Goal: Transaction & Acquisition: Obtain resource

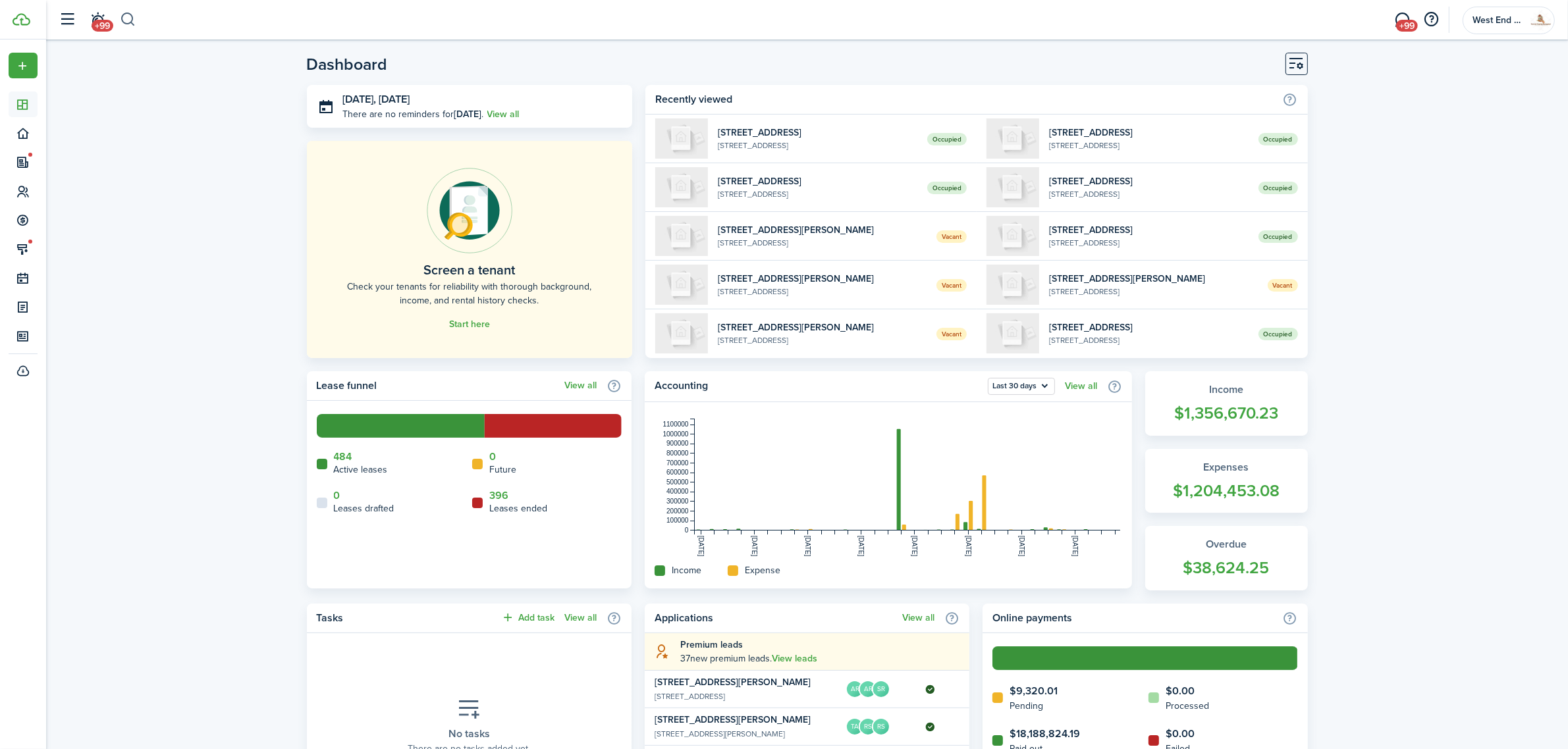
click at [126, 15] on button "button" at bounding box center [128, 20] width 17 height 23
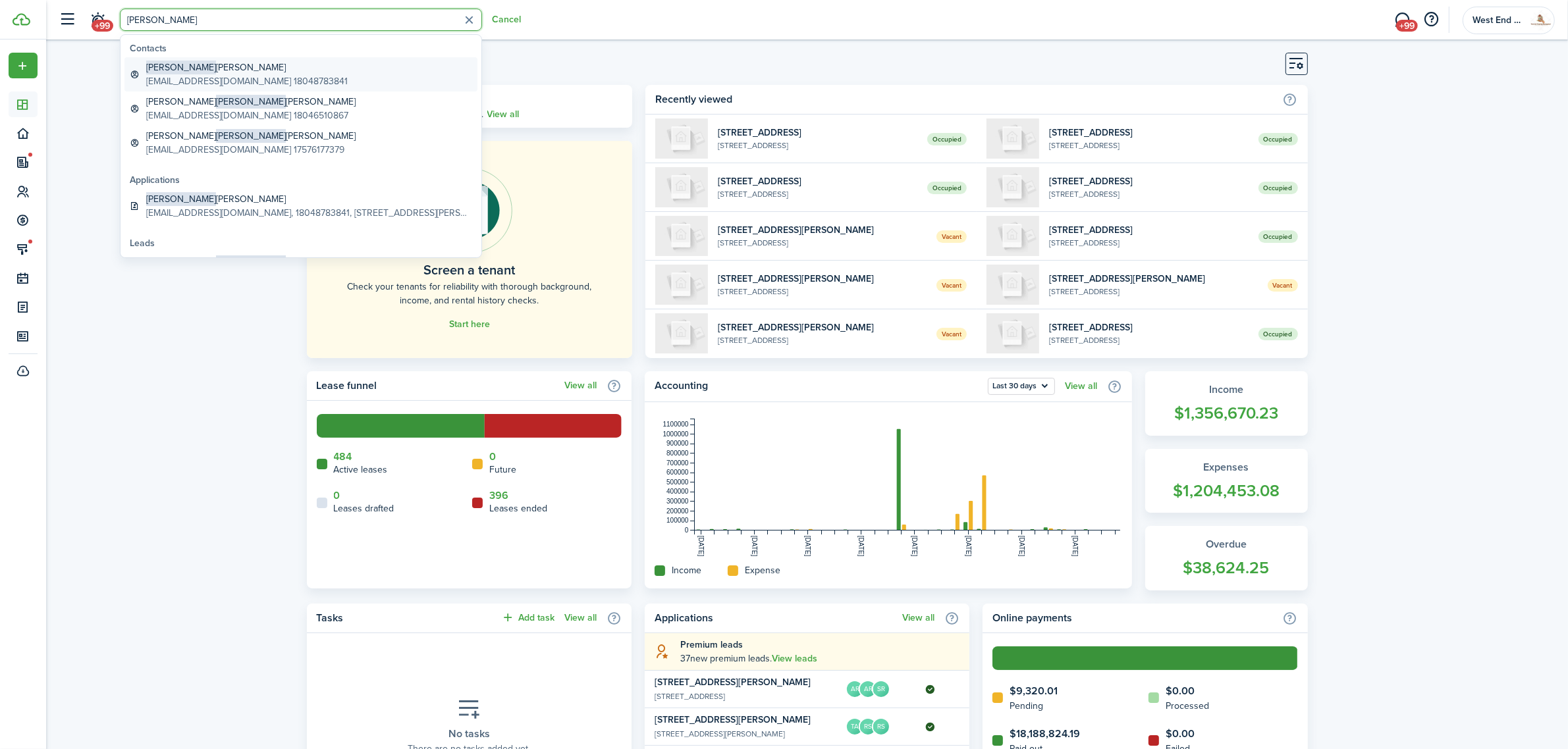
type input "[PERSON_NAME]"
click at [200, 63] on global-search-item-title "[PERSON_NAME]" at bounding box center [247, 68] width 202 height 14
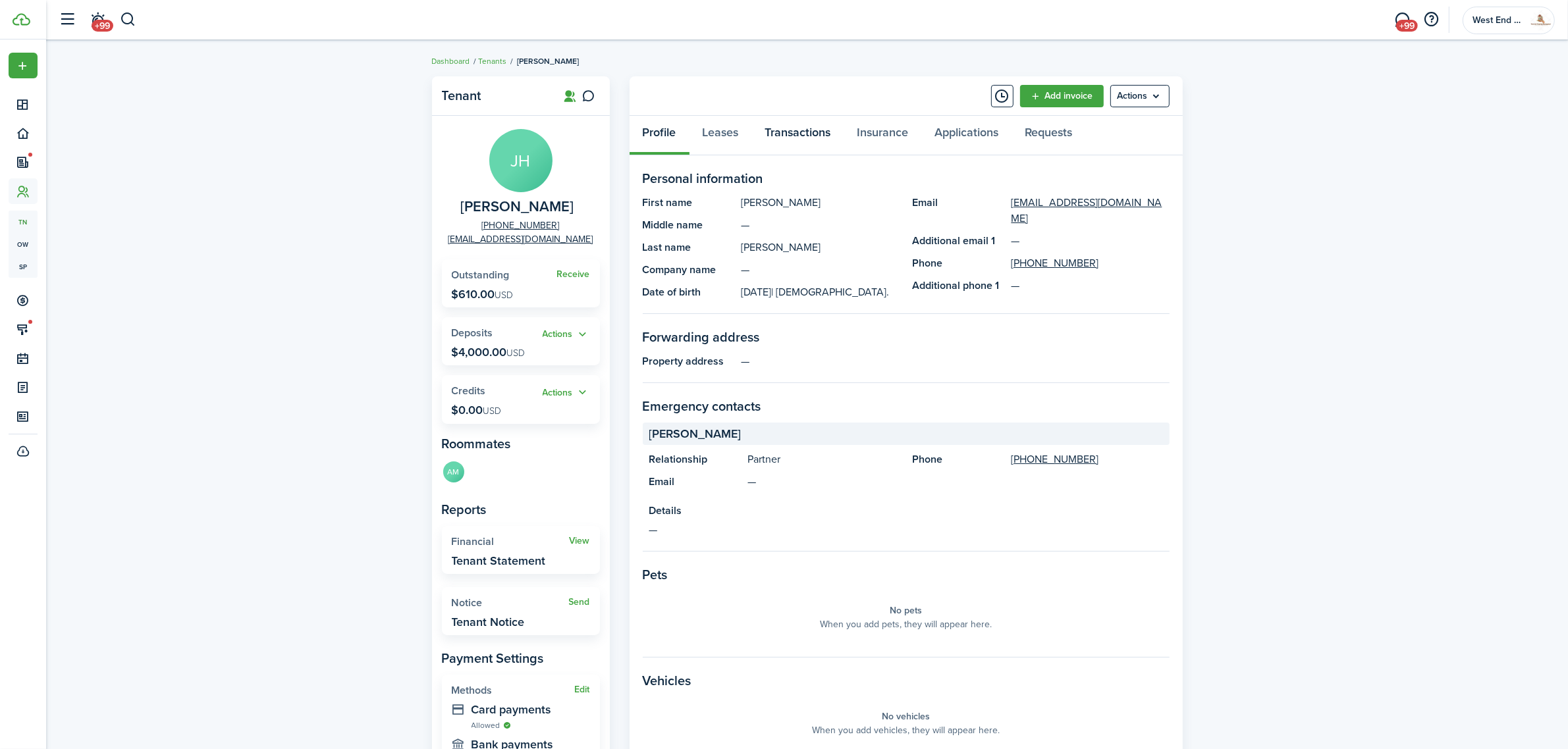
click at [776, 123] on link "Transactions" at bounding box center [798, 136] width 92 height 39
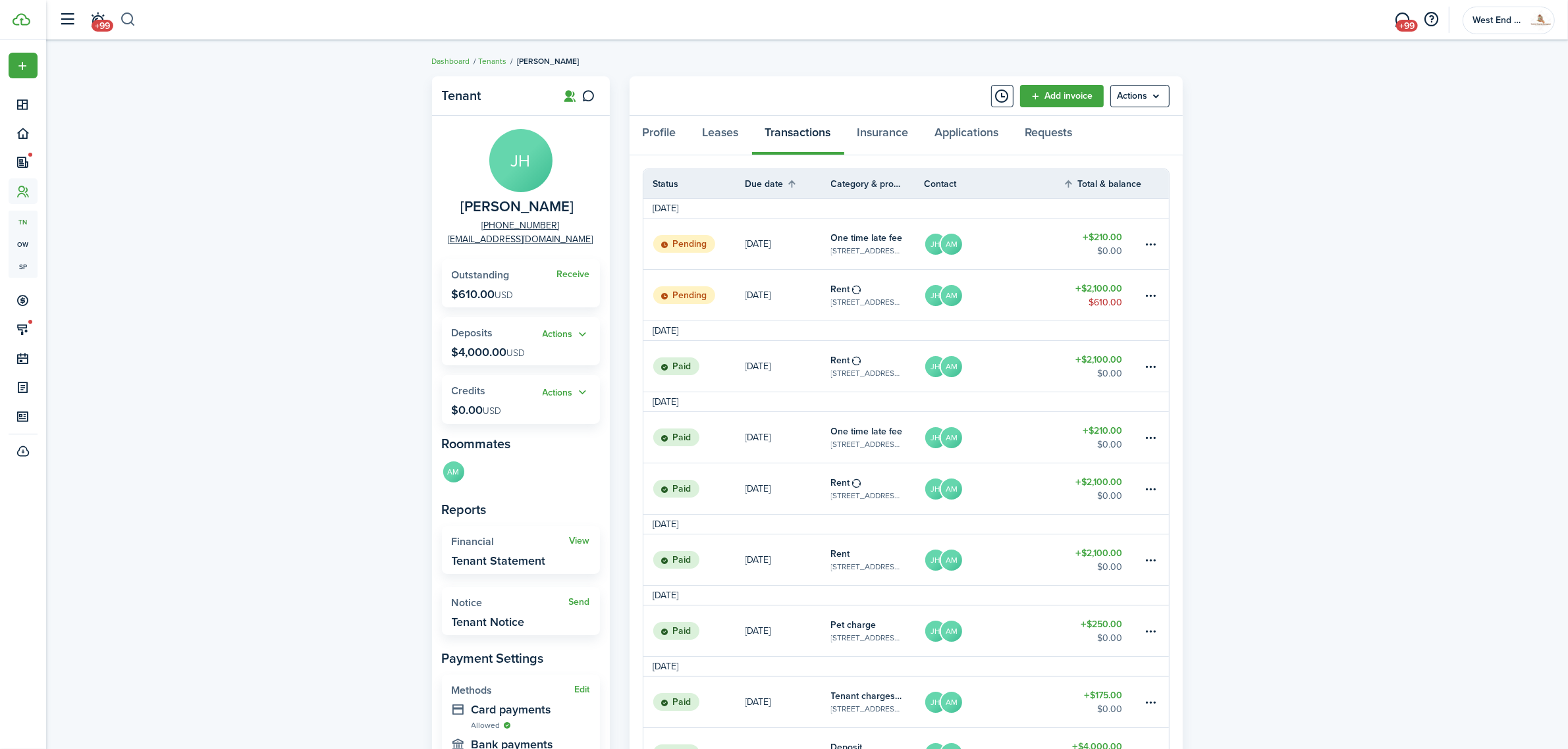
click at [123, 19] on button "button" at bounding box center [128, 20] width 17 height 23
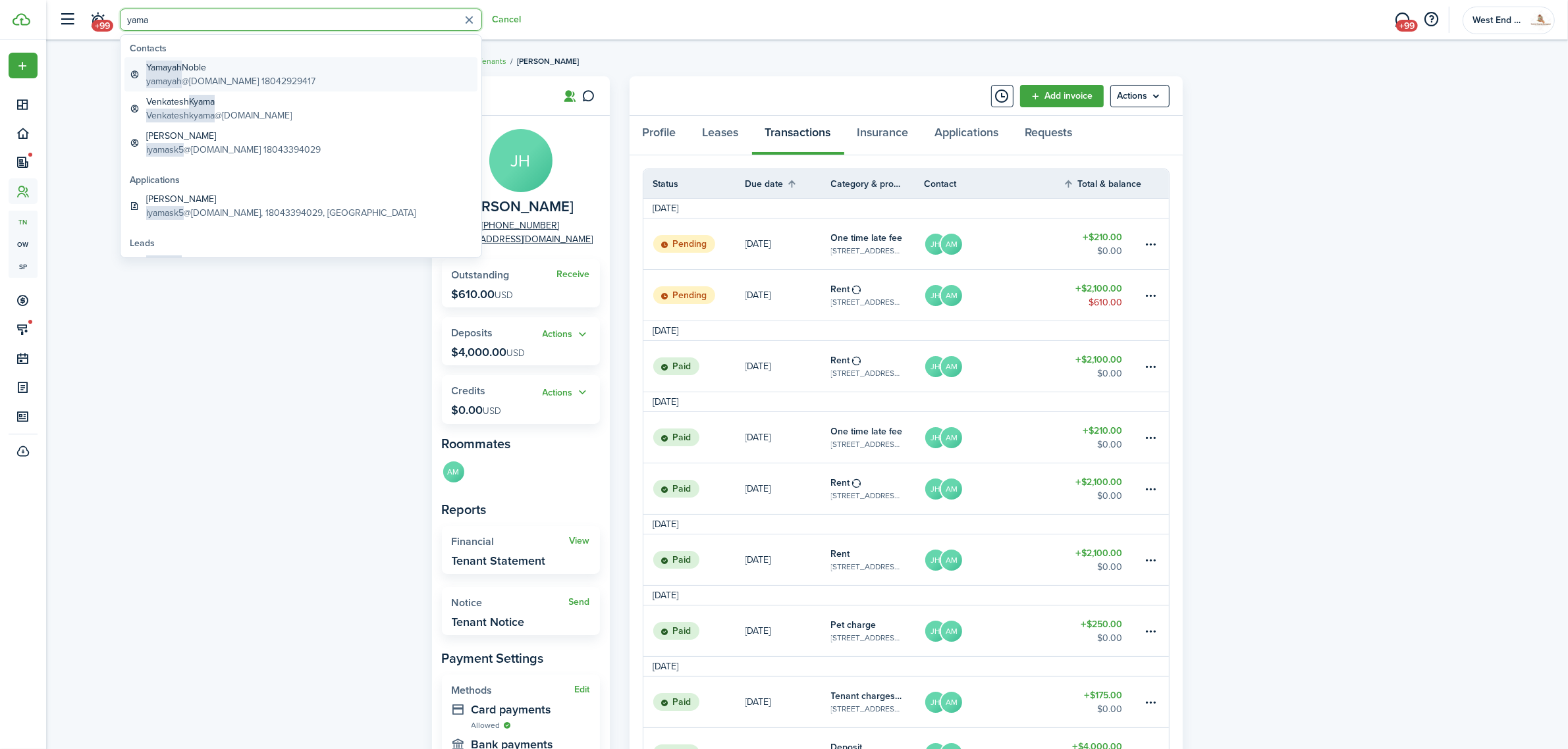
type input "yama"
click at [235, 64] on global-search-item-title "[PERSON_NAME]" at bounding box center [231, 68] width 169 height 14
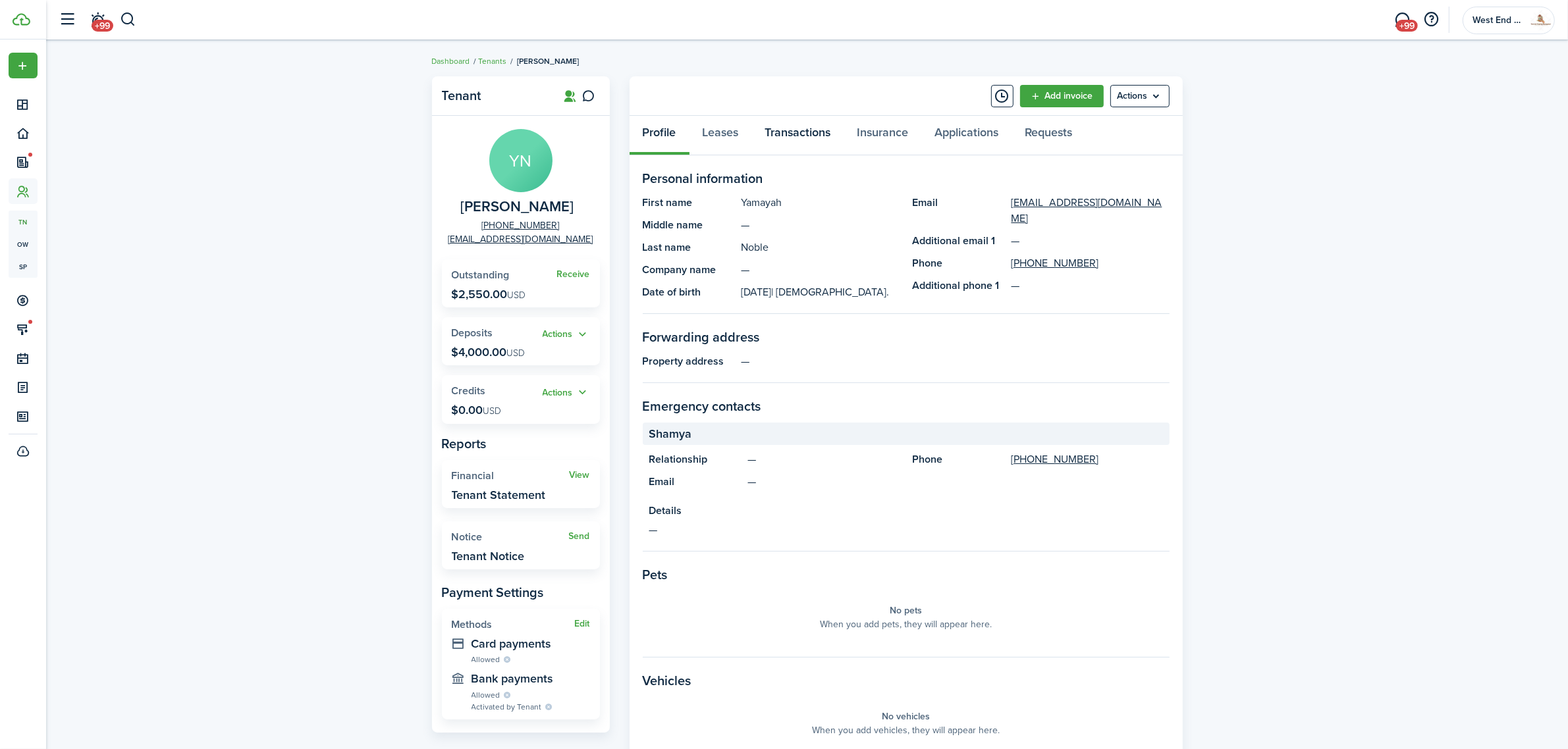
click at [787, 137] on link "Transactions" at bounding box center [798, 136] width 92 height 39
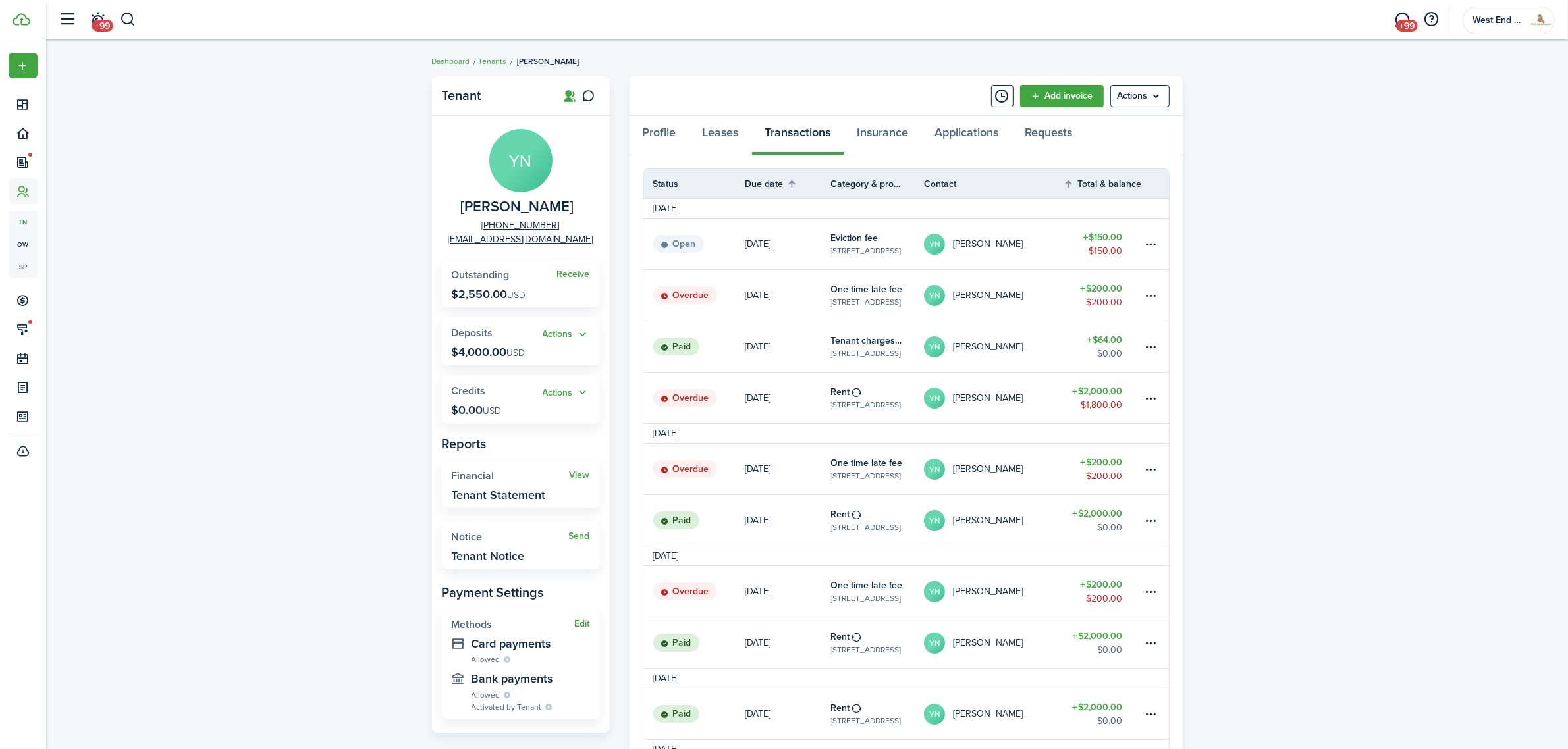
click at [578, 468] on widget-stats "View Financial Tenant Statement" at bounding box center [521, 484] width 158 height 48
click at [578, 474] on link "View" at bounding box center [580, 475] width 21 height 11
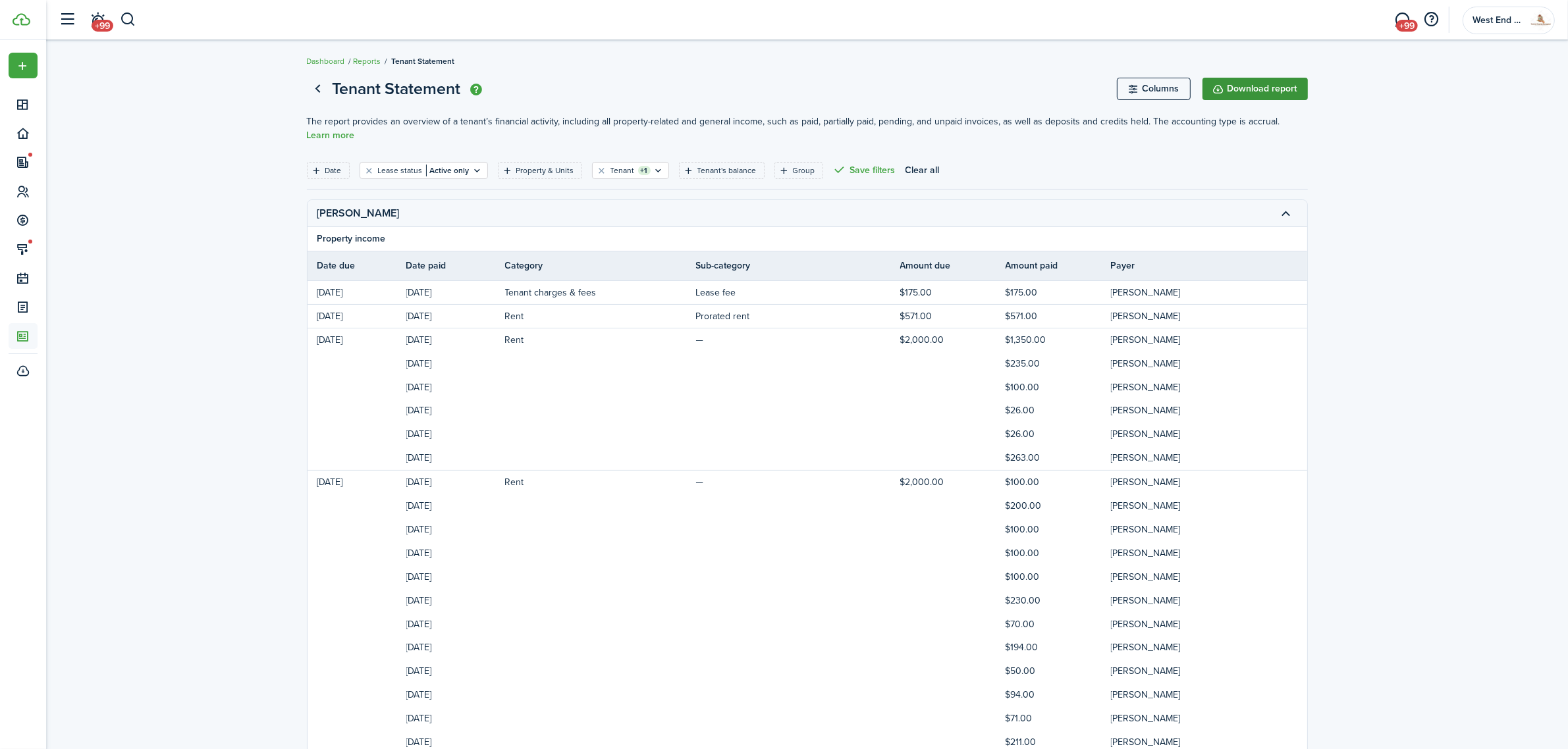
click at [1279, 85] on button "Download report" at bounding box center [1254, 88] width 105 height 23
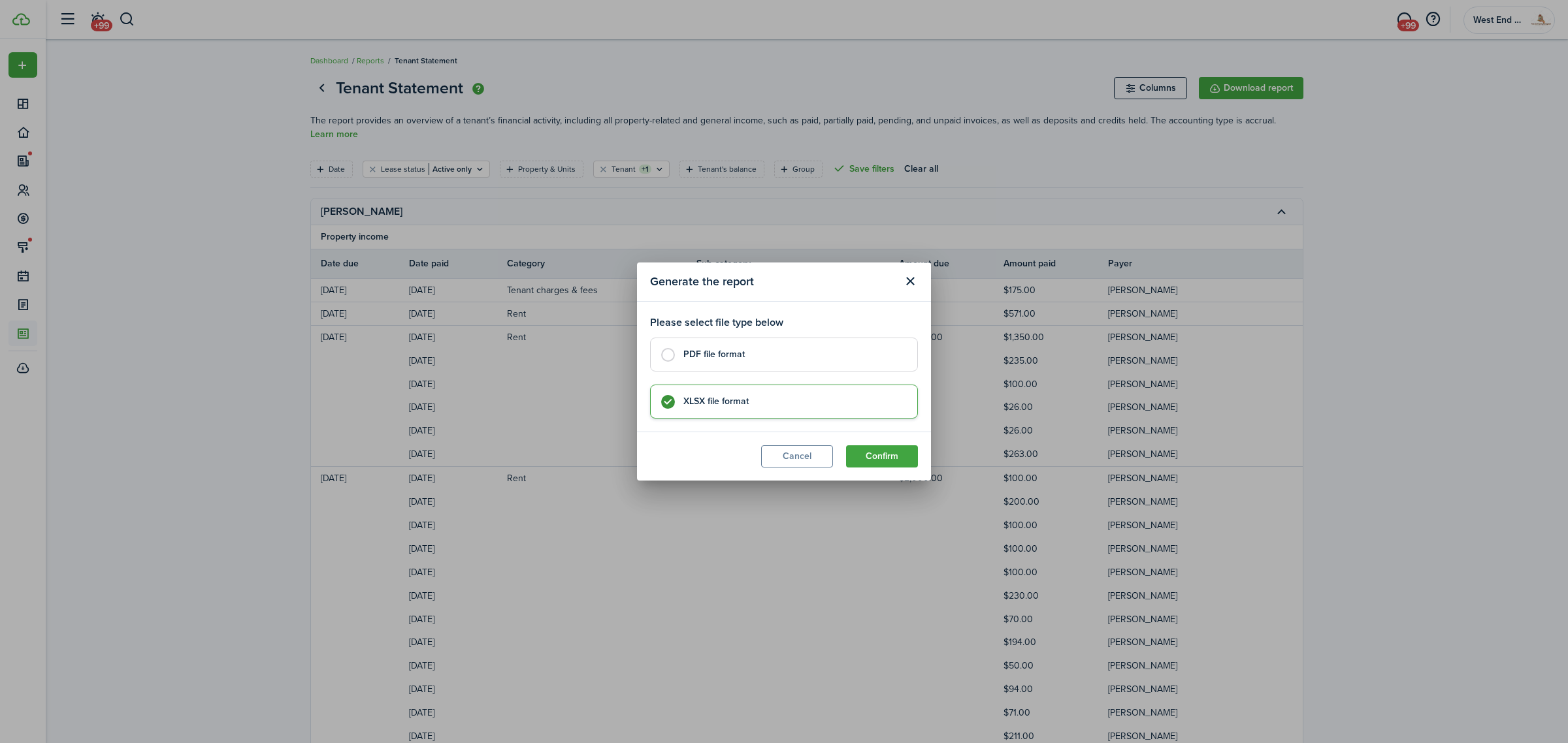
click at [735, 353] on control-radio-card-title "PDF file format" at bounding box center [794, 354] width 220 height 13
radio input "true"
click at [866, 448] on button "Confirm" at bounding box center [882, 456] width 72 height 22
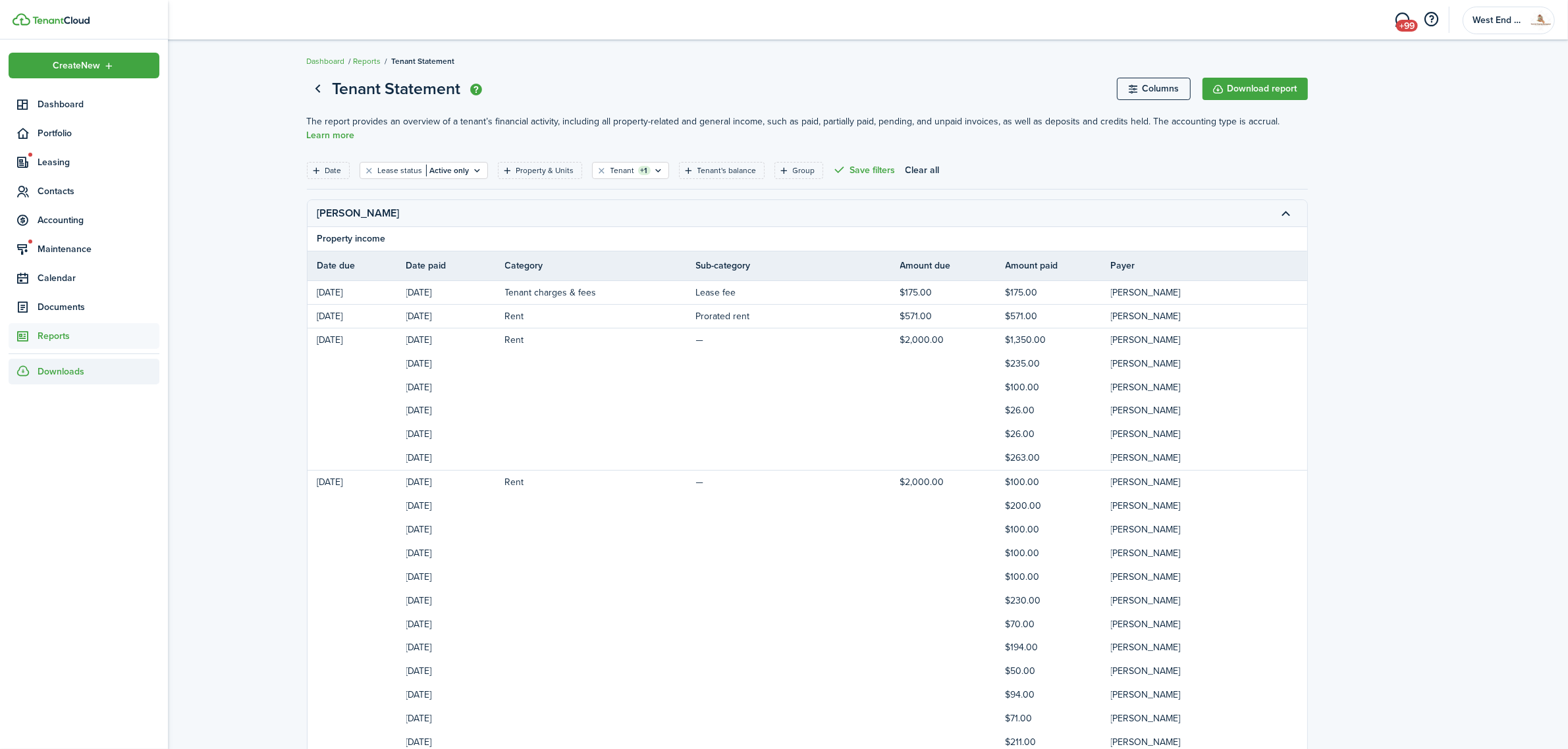
click at [40, 366] on span "Downloads" at bounding box center [61, 372] width 47 height 14
